Goal: Information Seeking & Learning: Find specific fact

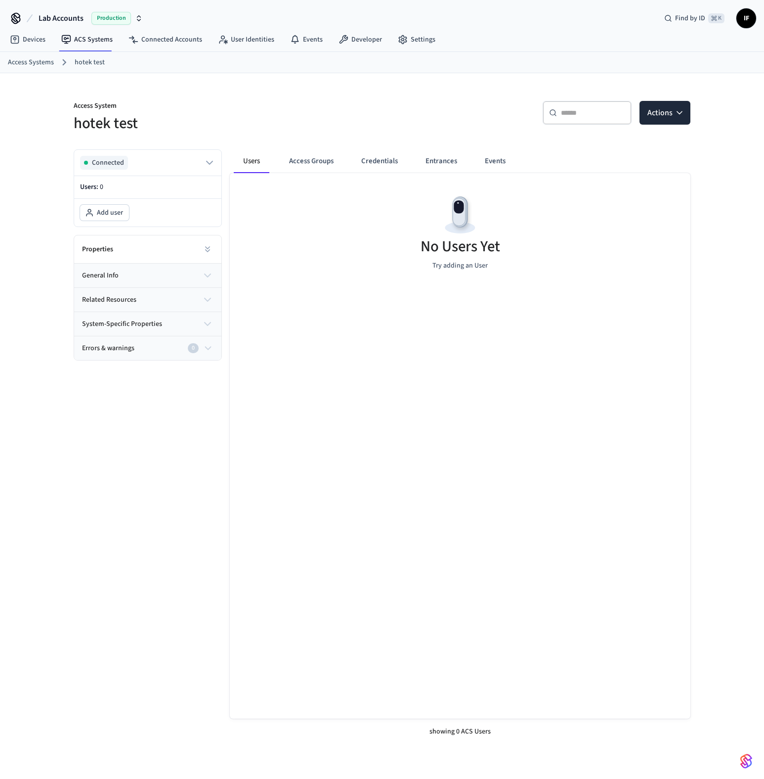
click at [45, 62] on link "Access Systems" at bounding box center [31, 62] width 46 height 10
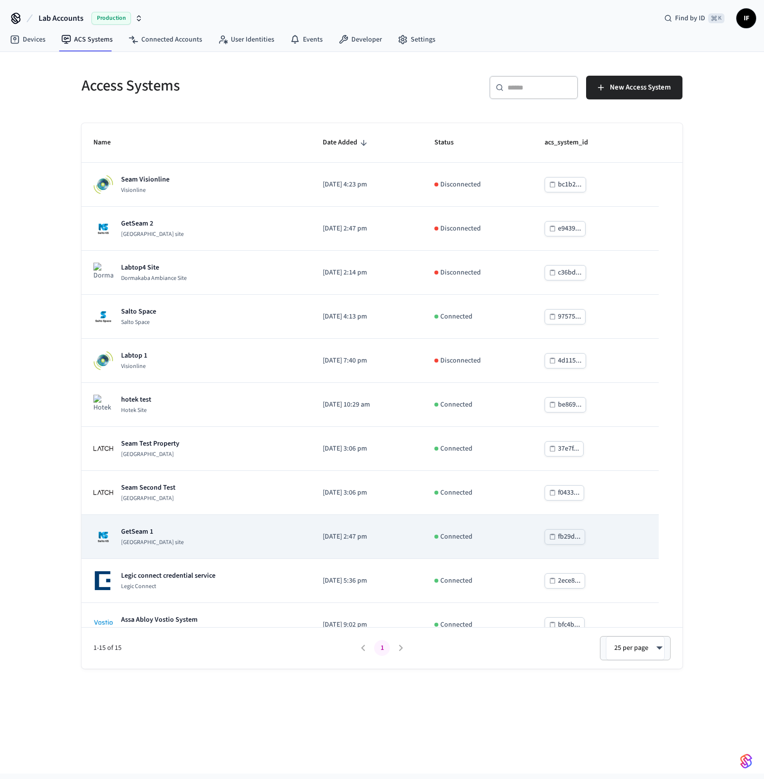
click at [276, 529] on div "GetSeam 1 [GEOGRAPHIC_DATA] site" at bounding box center [196, 537] width 206 height 20
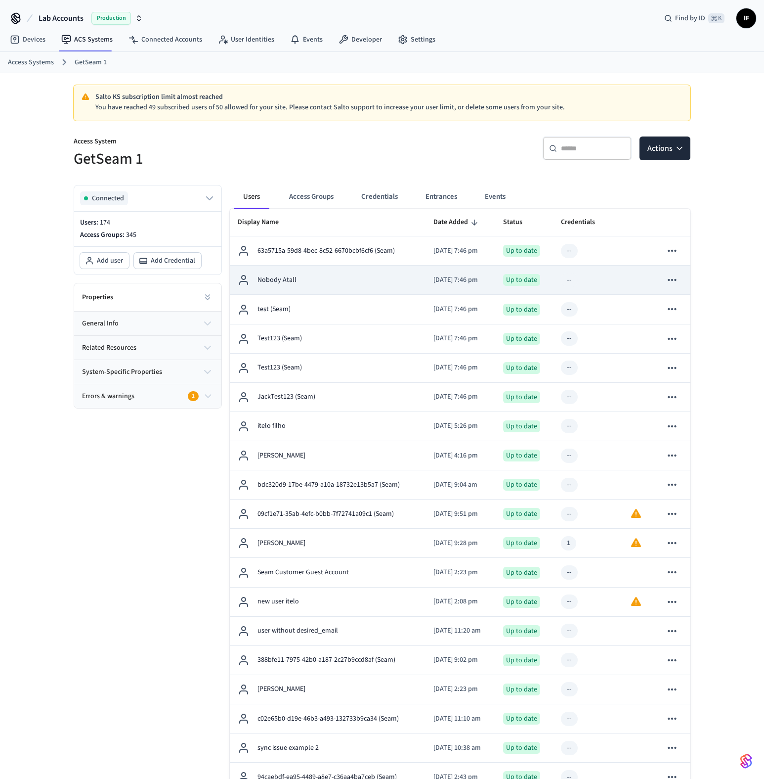
click at [321, 273] on td "Nobody Atall" at bounding box center [328, 280] width 196 height 29
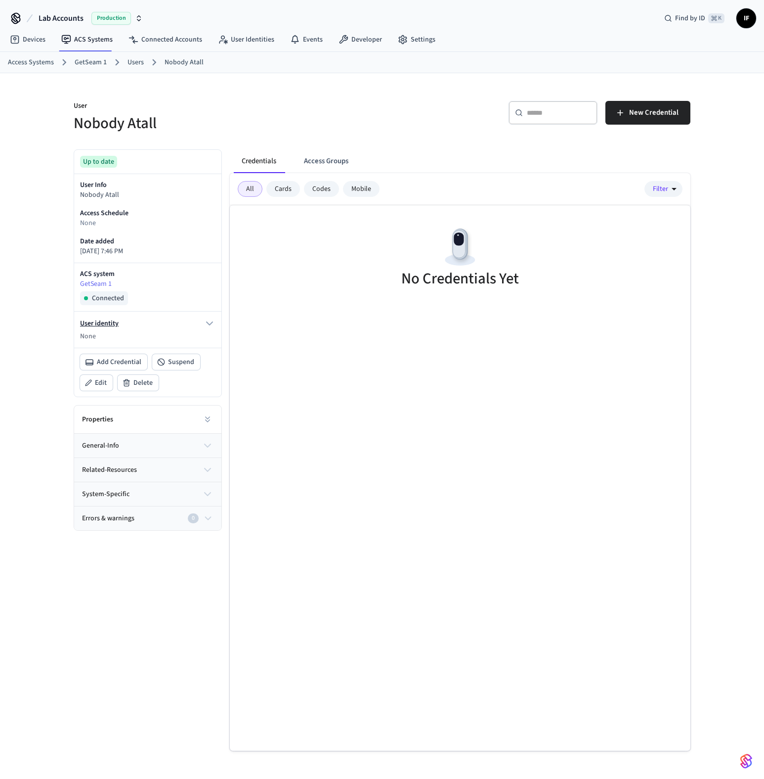
click at [207, 322] on icon "button" at bounding box center [210, 323] width 12 height 12
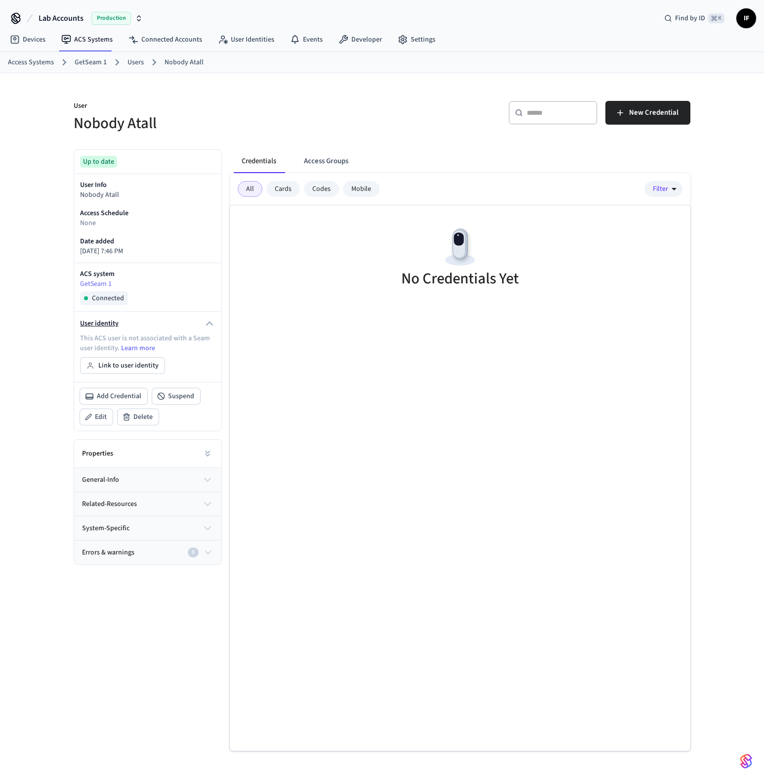
click at [207, 322] on icon "button" at bounding box center [210, 323] width 12 height 12
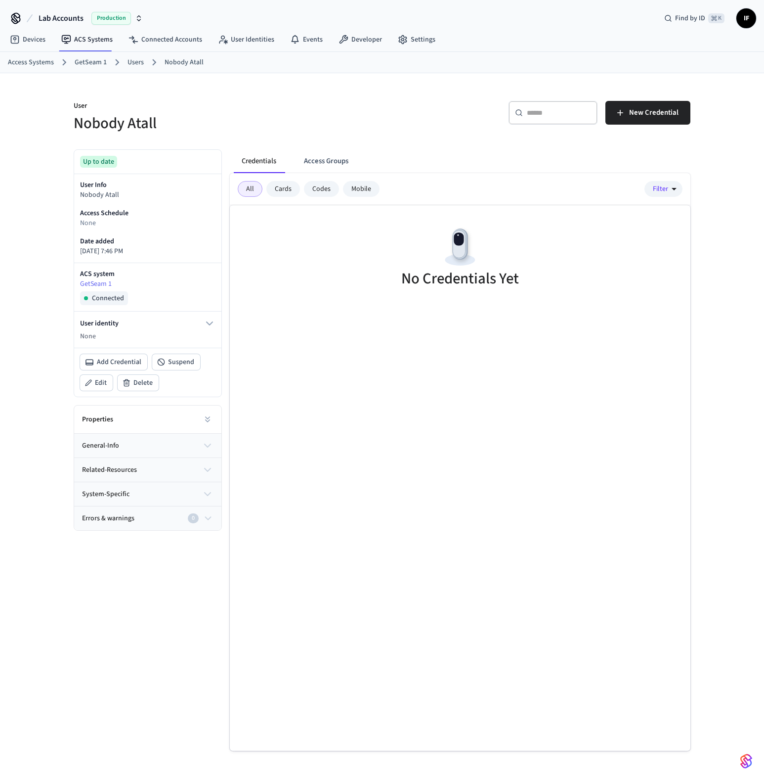
click at [213, 309] on div "ACS system GetSeam 1 Connected" at bounding box center [147, 287] width 147 height 48
click at [213, 313] on div "User identity None" at bounding box center [147, 330] width 147 height 36
click at [213, 321] on icon "button" at bounding box center [210, 323] width 12 height 12
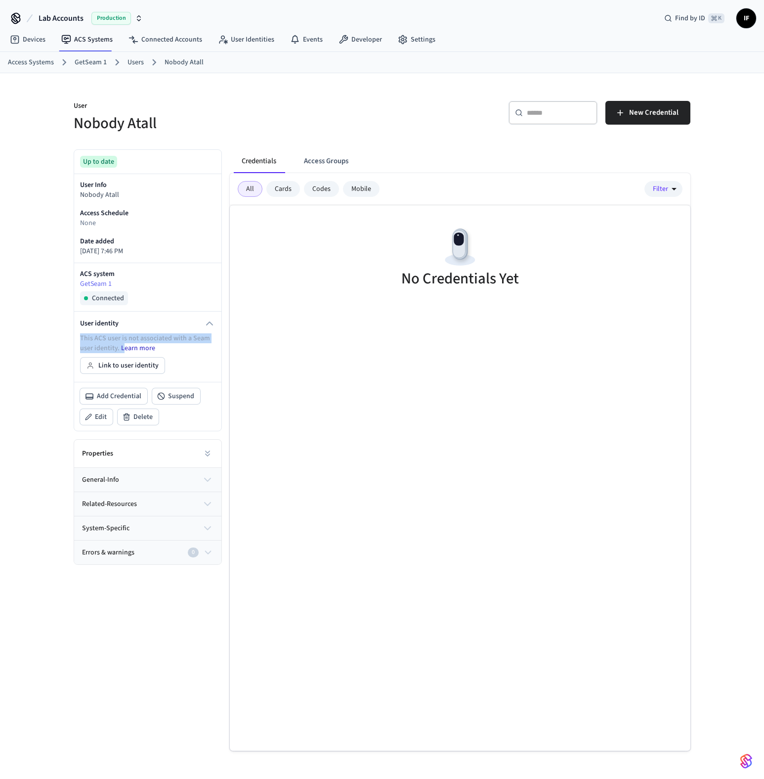
drag, startPoint x: 83, startPoint y: 338, endPoint x: 122, endPoint y: 350, distance: 40.7
click at [122, 350] on div "User identity This ACS user is not associated with a Seam user identity. Learn …" at bounding box center [147, 347] width 147 height 70
copy p "This ACS user is not associated with a Seam user identity. L"
click at [95, 345] on p "This ACS user is not associated with a Seam user identity. Learn more" at bounding box center [147, 343] width 135 height 20
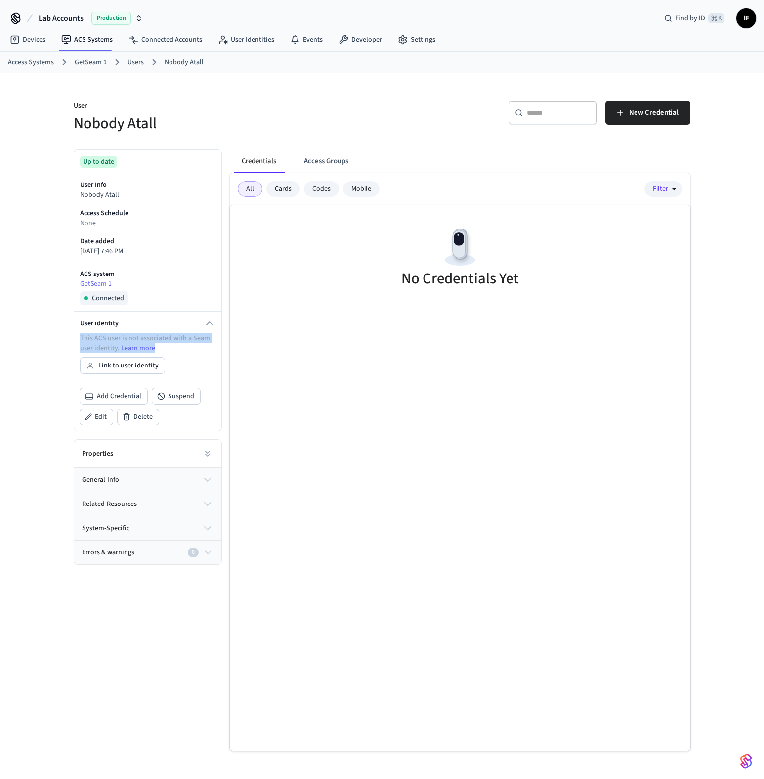
click at [95, 345] on p "This ACS user is not associated with a Seam user identity. Learn more" at bounding box center [147, 343] width 135 height 20
